Goal: Task Accomplishment & Management: Complete application form

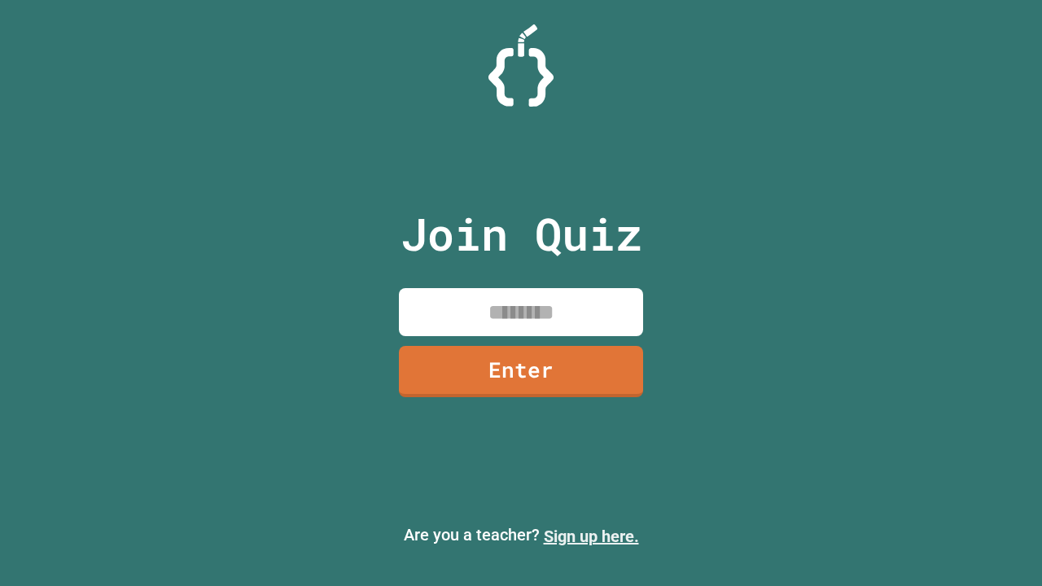
click at [591, 537] on link "Sign up here." at bounding box center [591, 537] width 95 height 20
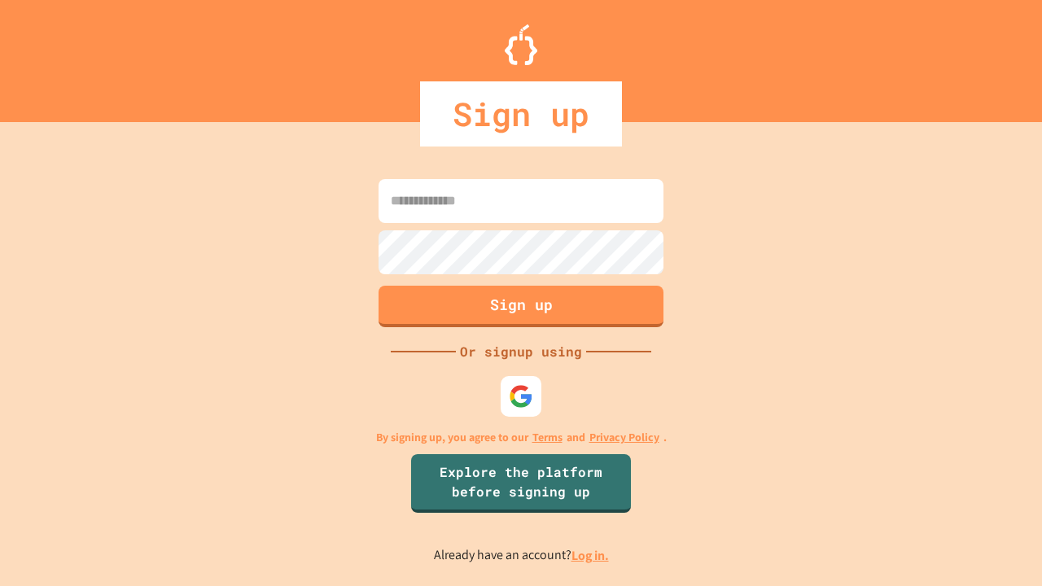
click at [591, 555] on link "Log in." at bounding box center [590, 555] width 37 height 17
